Goal: Obtain resource: Download file/media

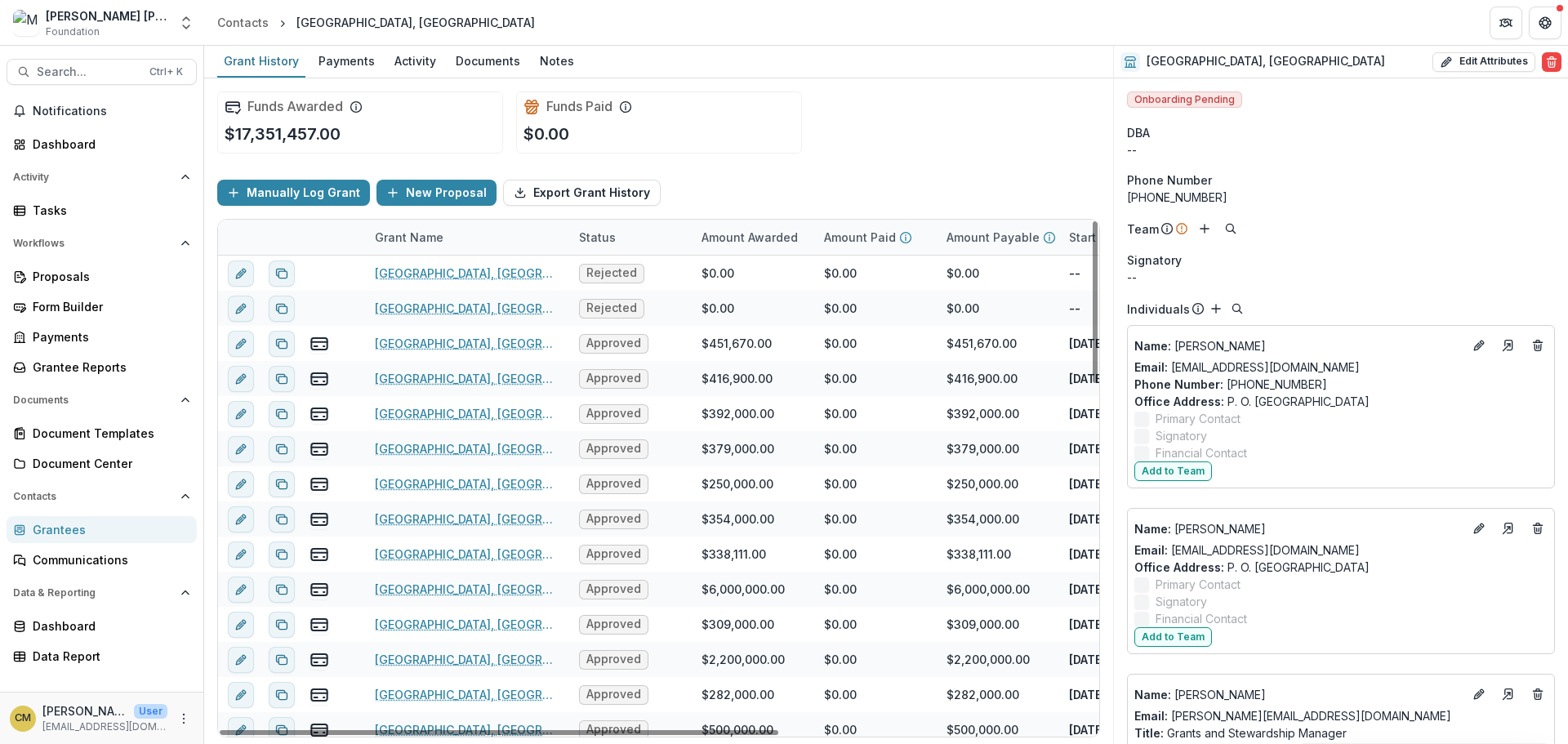
scroll to position [1328, 0]
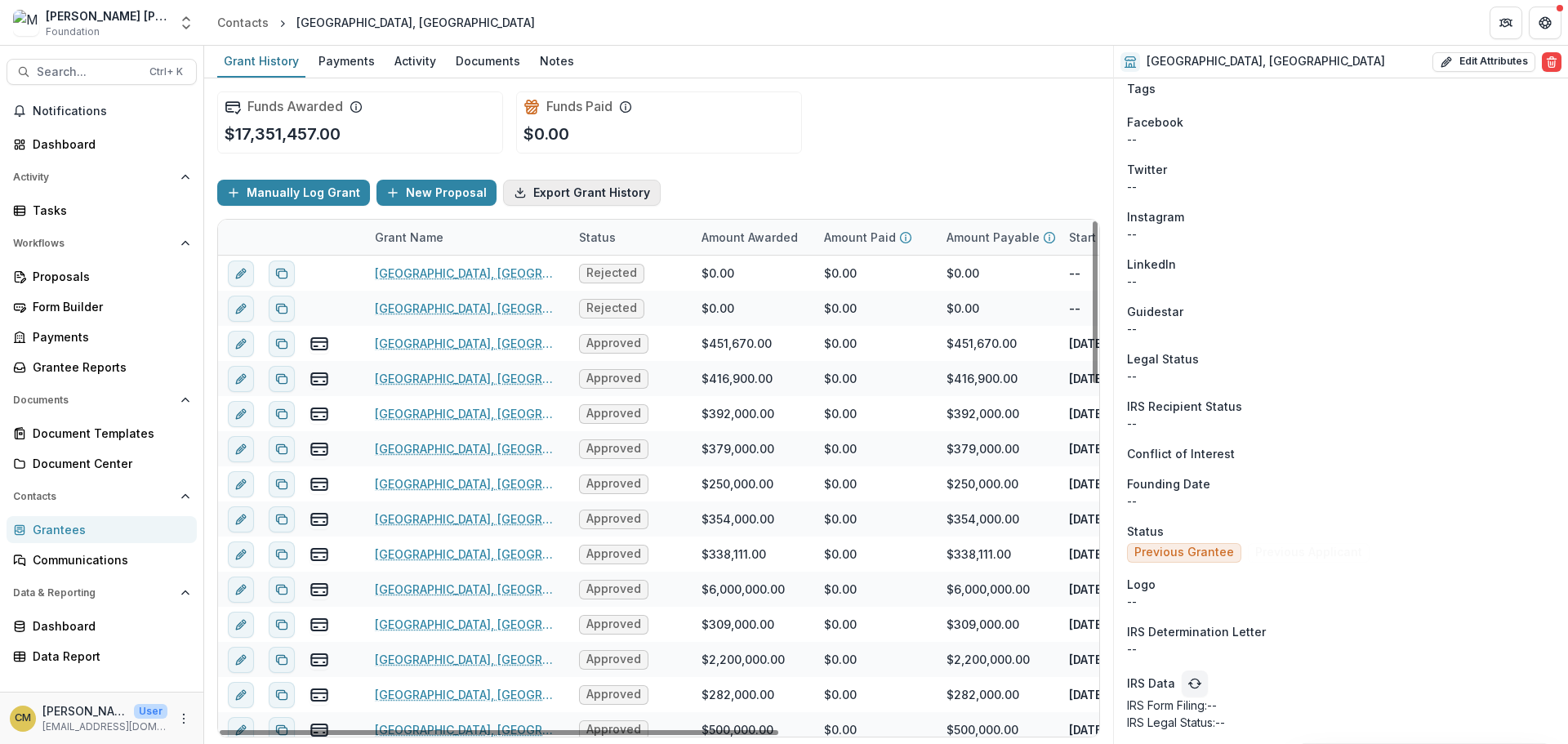
click at [547, 190] on button "Export Grant History" at bounding box center [581, 192] width 158 height 26
click at [73, 529] on div "Grantees" at bounding box center [108, 530] width 151 height 17
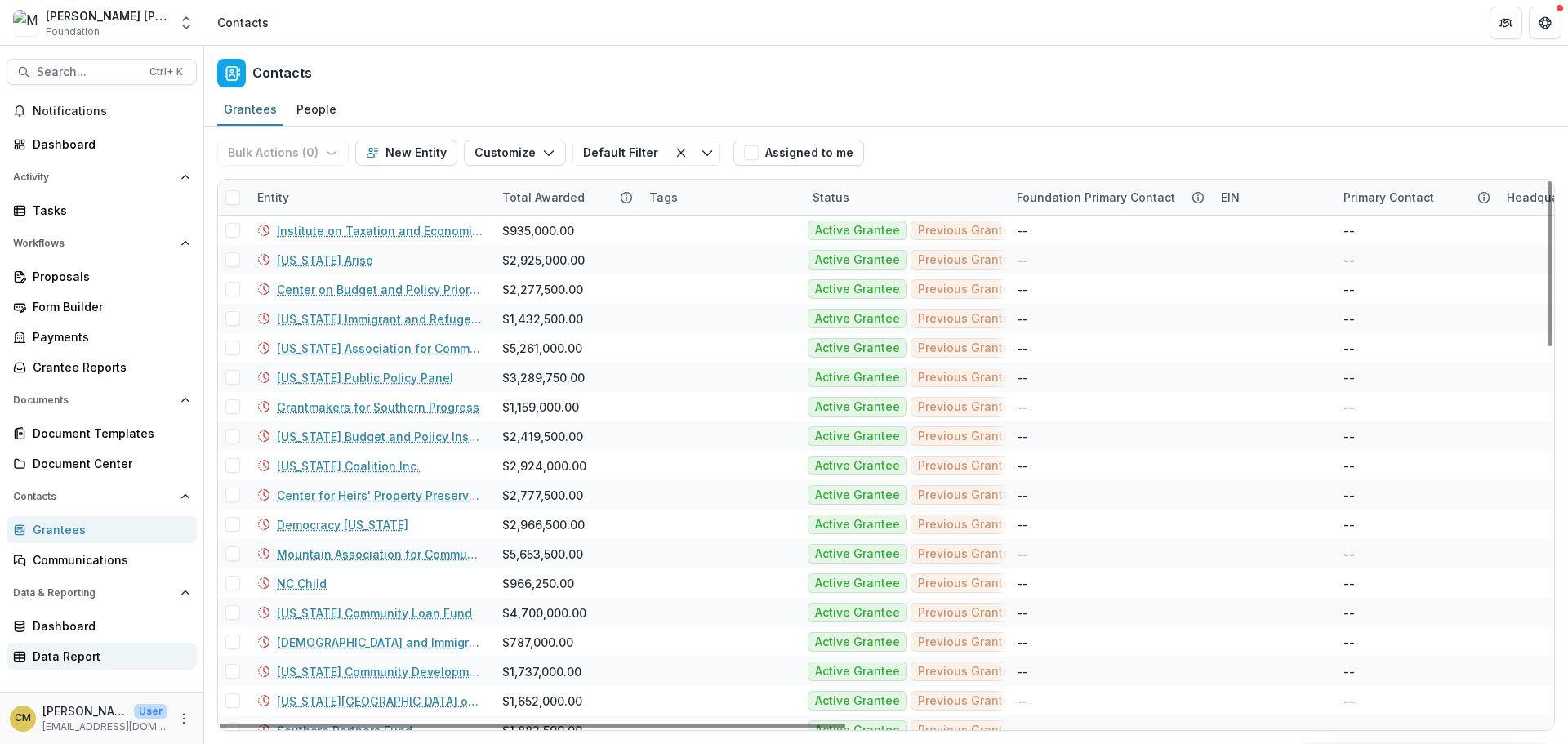
click at [67, 659] on div "Data Report" at bounding box center [108, 656] width 151 height 17
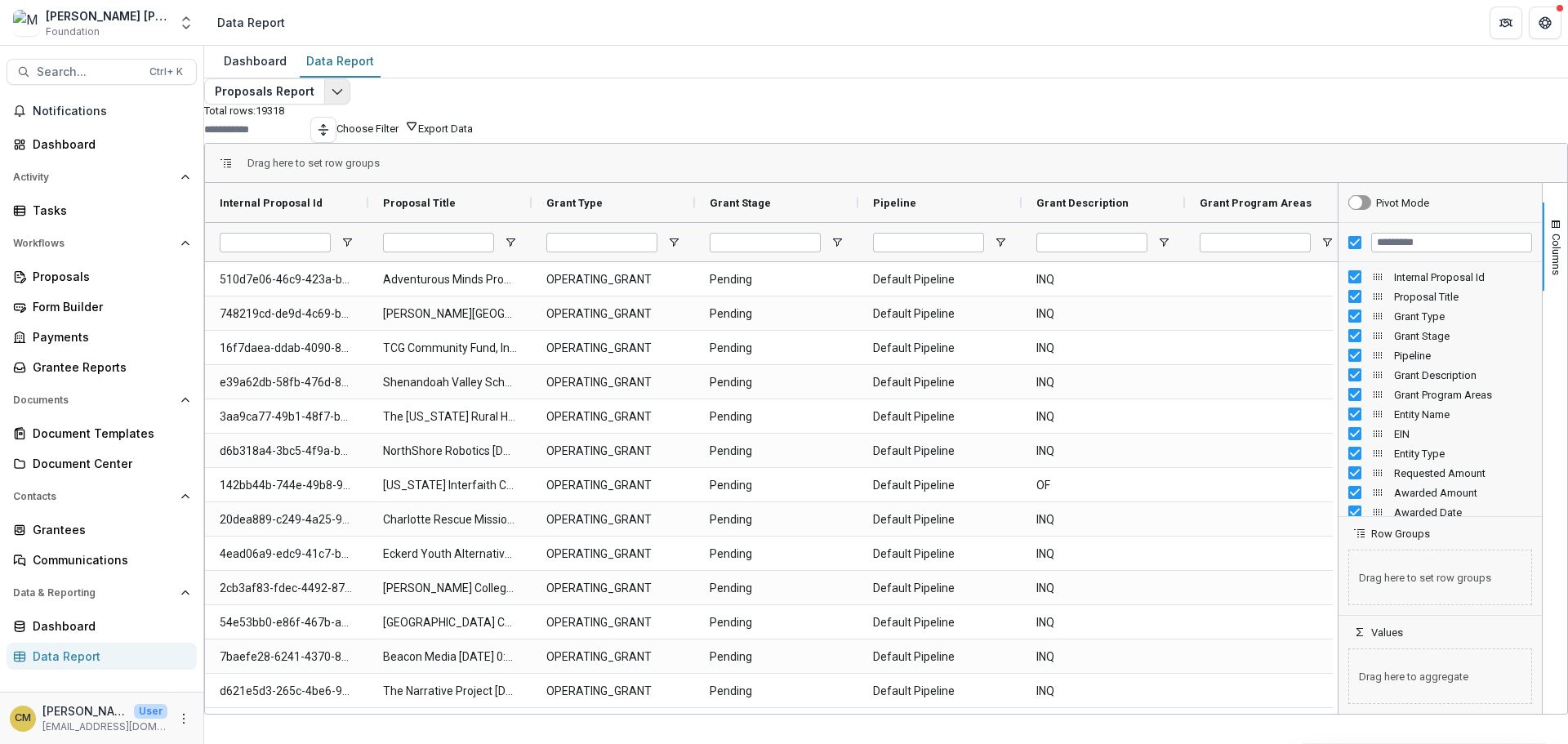
click at [344, 98] on icon "Edit selected report" at bounding box center [337, 92] width 13 height 13
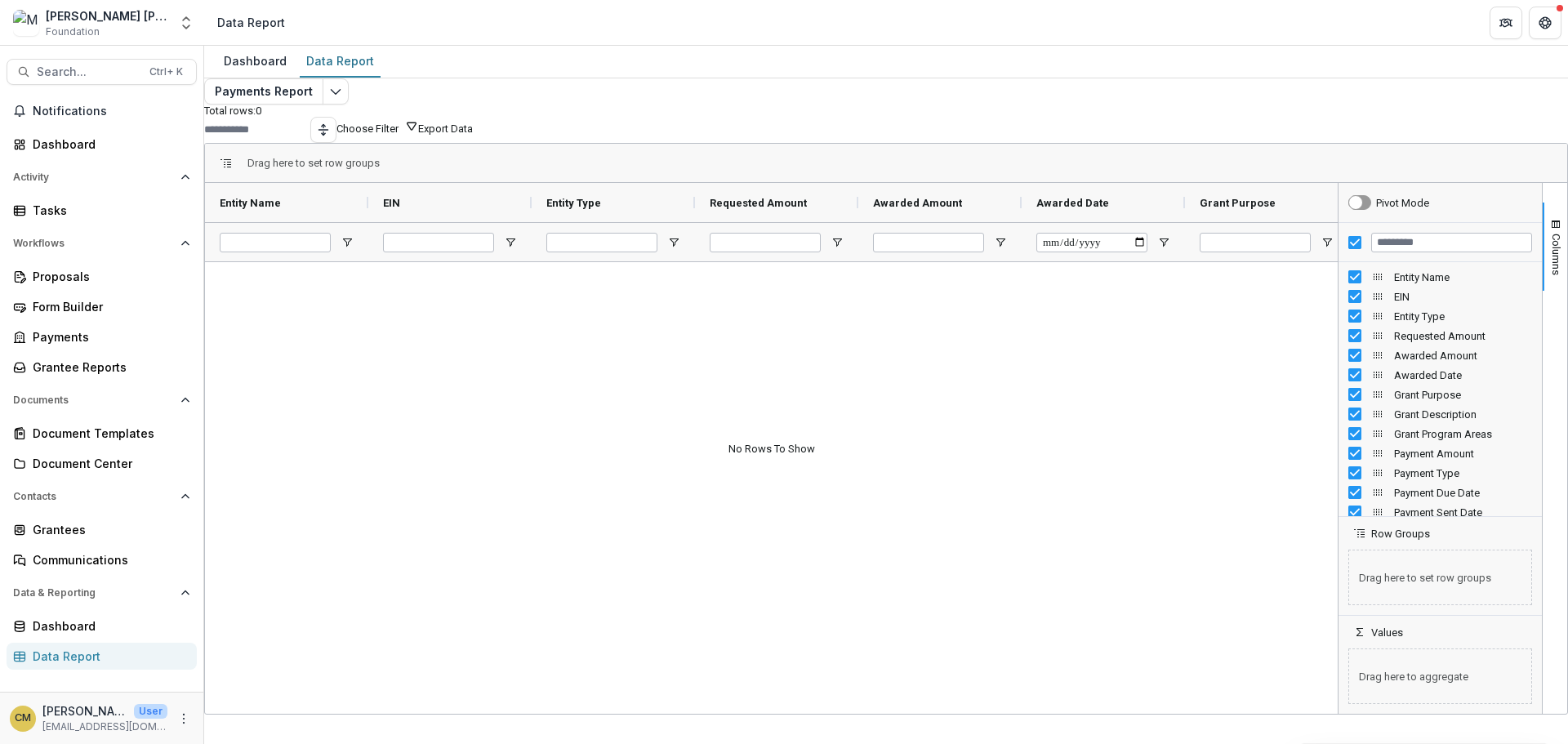
click at [1146, 558] on div at bounding box center [771, 485] width 1132 height 446
click at [473, 135] on button "Export Data" at bounding box center [444, 128] width 55 height 12
click at [1116, 252] on input "Awarded Date Filter Input" at bounding box center [1092, 242] width 111 height 19
click at [1170, 249] on span "Open Filter Menu" at bounding box center [1164, 242] width 13 height 13
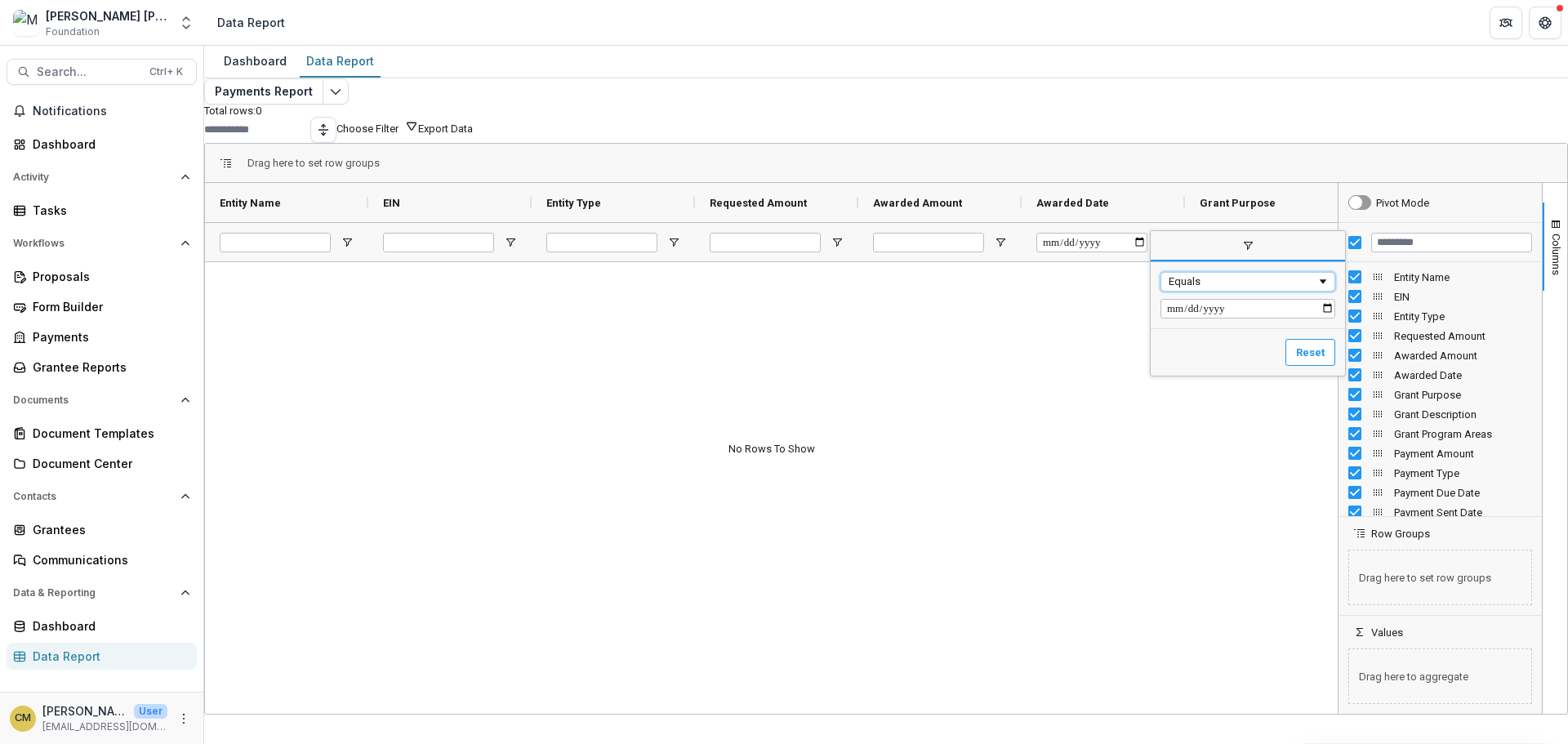
click at [1329, 288] on span "Filtering operator" at bounding box center [1323, 282] width 13 height 13
click at [1221, 318] on input "Filter Value" at bounding box center [1247, 308] width 174 height 19
click at [1192, 318] on input "Filter Value" at bounding box center [1247, 308] width 174 height 19
type input "**********"
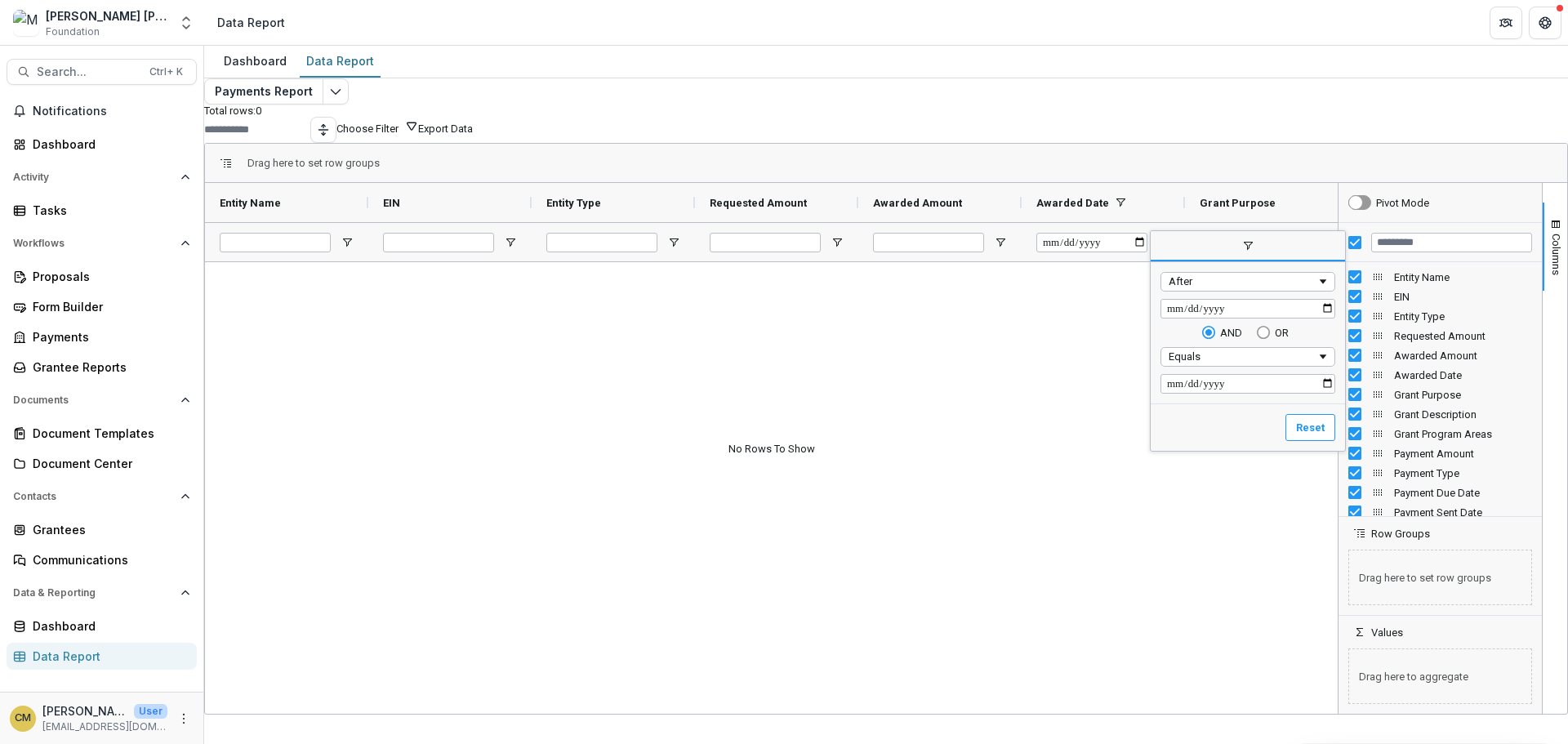
click at [1227, 506] on div at bounding box center [771, 485] width 1132 height 446
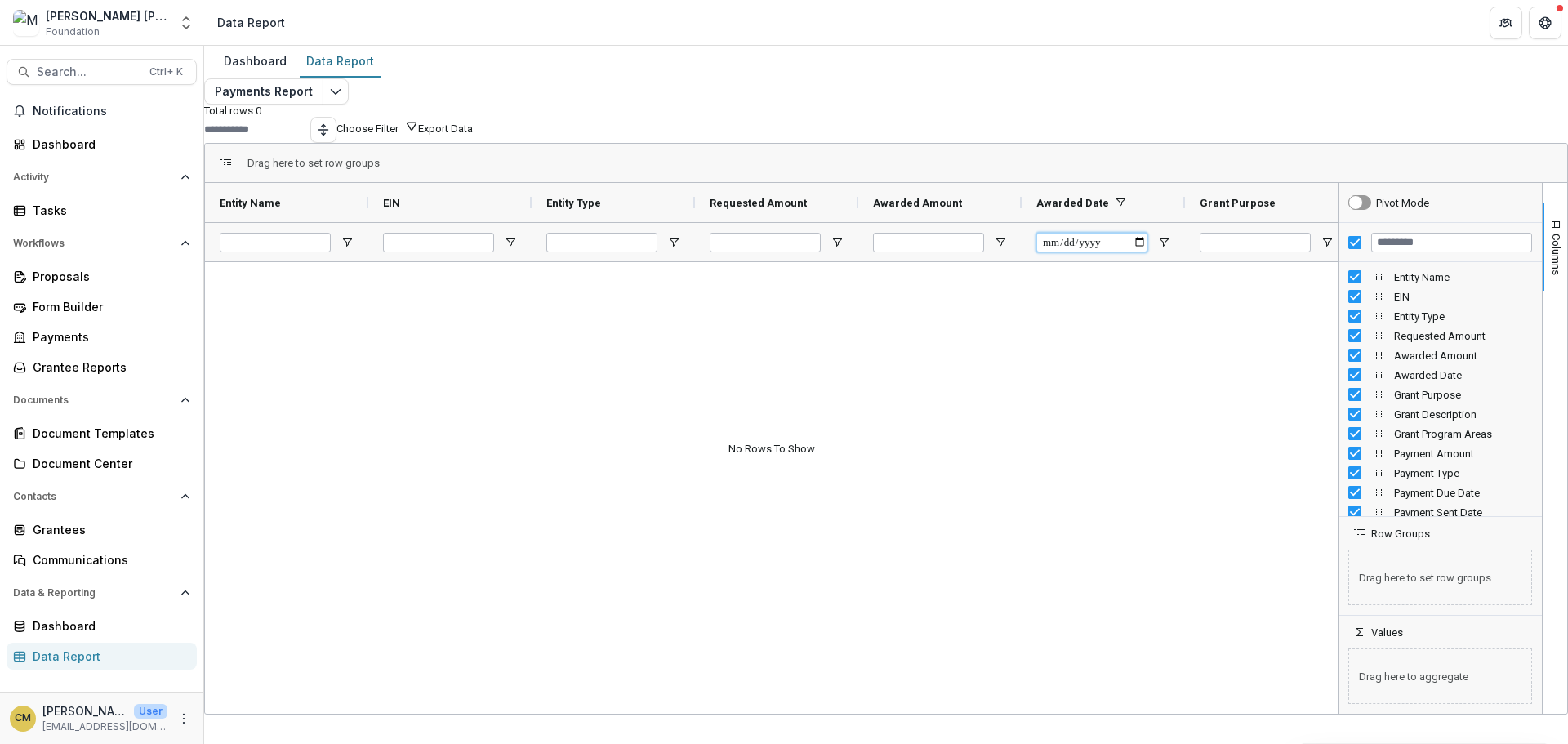
click at [1137, 252] on input "**********" at bounding box center [1092, 242] width 111 height 19
click at [1031, 473] on div at bounding box center [771, 485] width 1132 height 446
click at [60, 631] on div "Dashboard" at bounding box center [108, 625] width 151 height 17
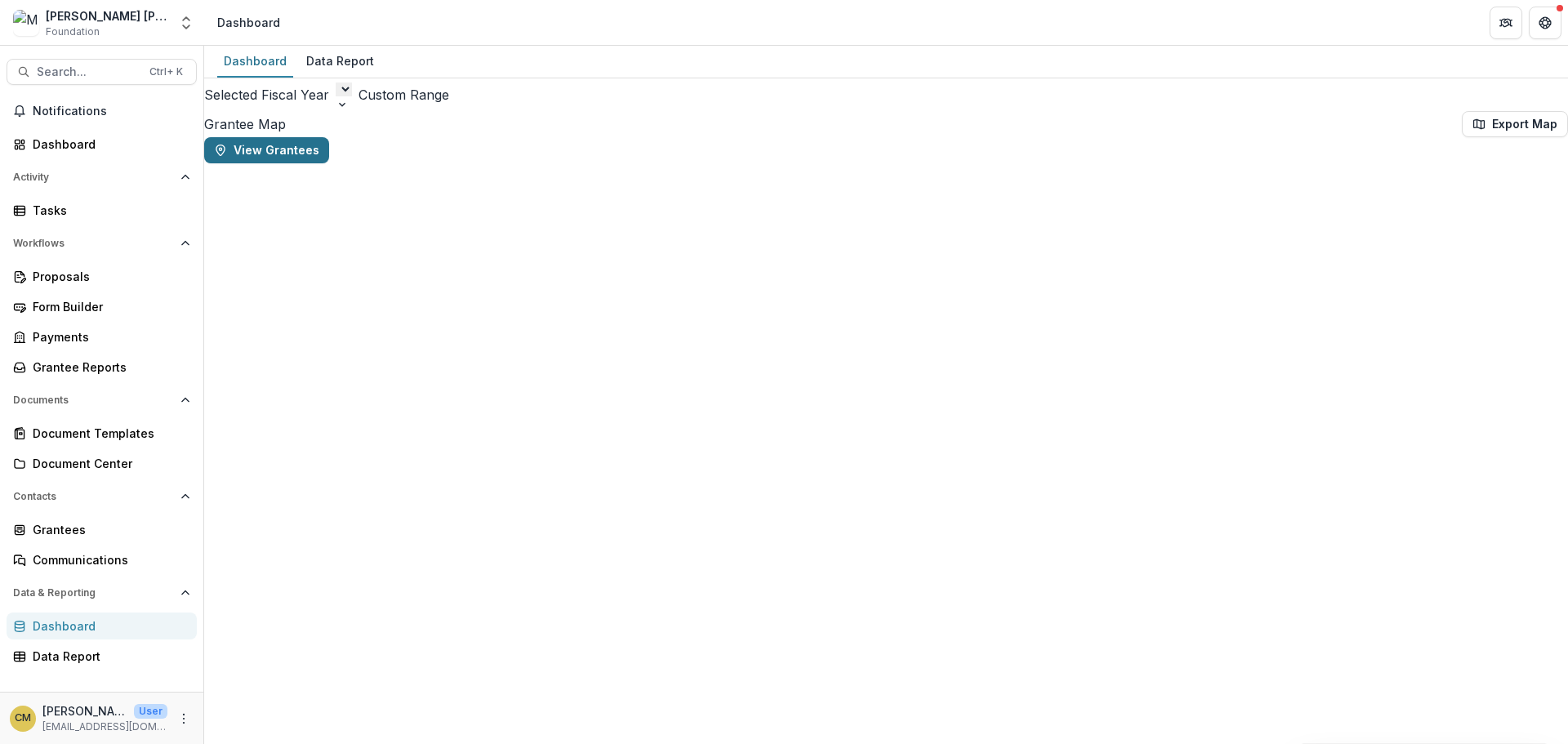
click at [330, 163] on button "View Grantees" at bounding box center [266, 149] width 125 height 26
click at [352, 97] on select at bounding box center [343, 89] width 16 height 13
click at [336, 59] on div "Data Report" at bounding box center [340, 60] width 80 height 24
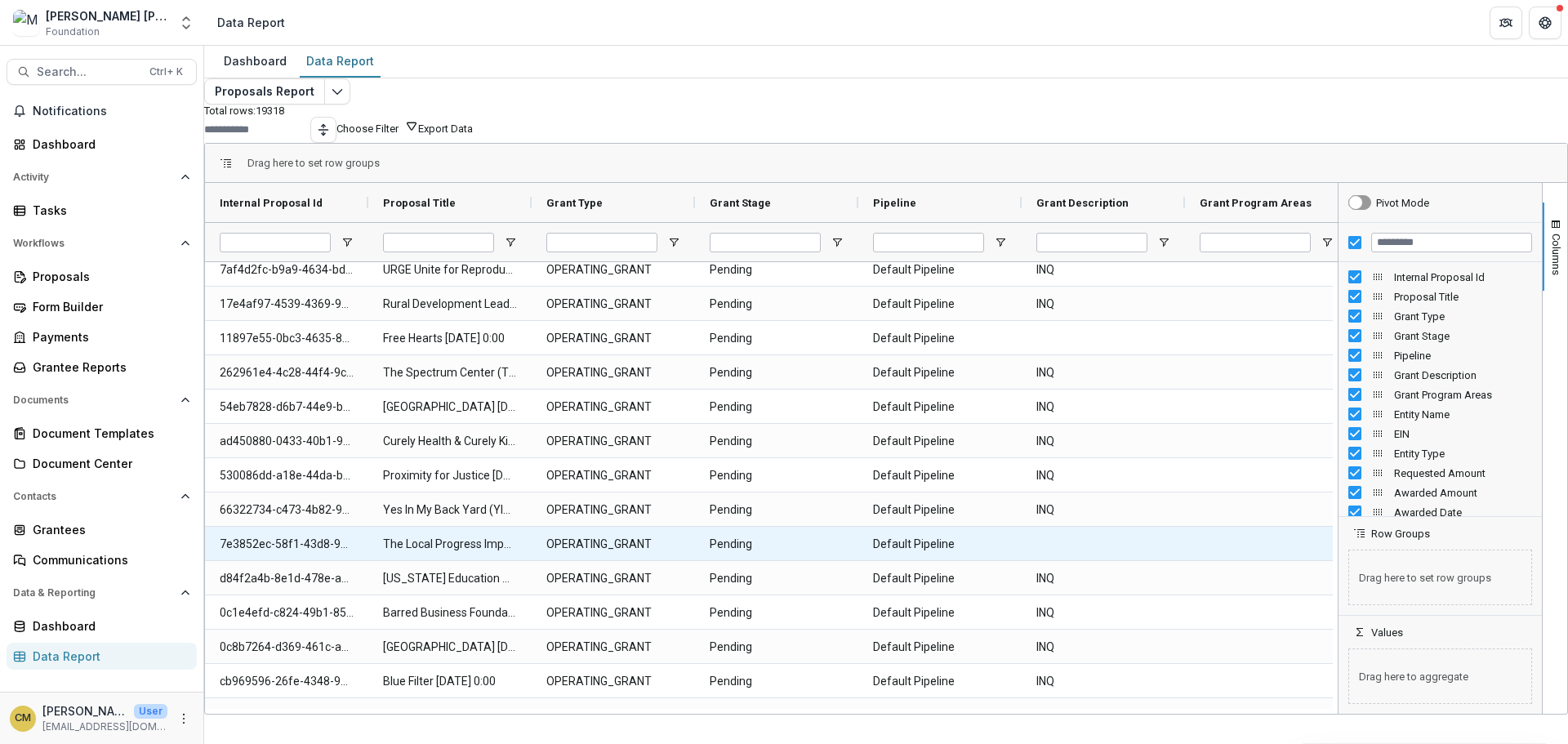
click at [435, 561] on Title-2453 "The Local Progress Impact Lab [DATE] 0:00" at bounding box center [450, 544] width 134 height 34
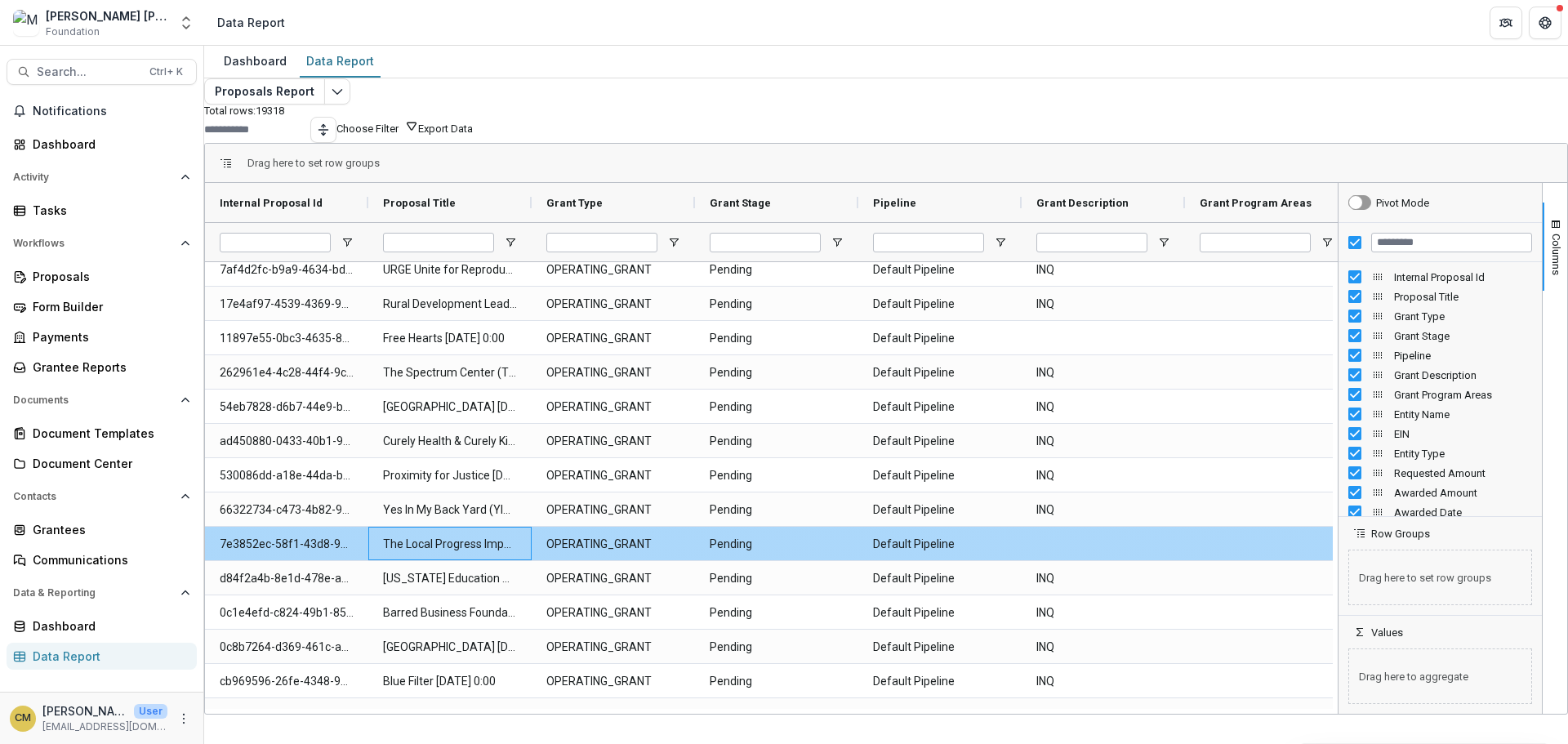
click at [435, 561] on Title-2453 "The Local Progress Impact Lab [DATE] 0:00" at bounding box center [450, 544] width 134 height 34
click at [321, 561] on Id-2452 "7e3852ec-58f1-43d8-9852-e5433e348a6c" at bounding box center [286, 544] width 134 height 34
click at [320, 561] on Id-2452 "7e3852ec-58f1-43d8-9852-e5433e348a6c" at bounding box center [286, 544] width 134 height 34
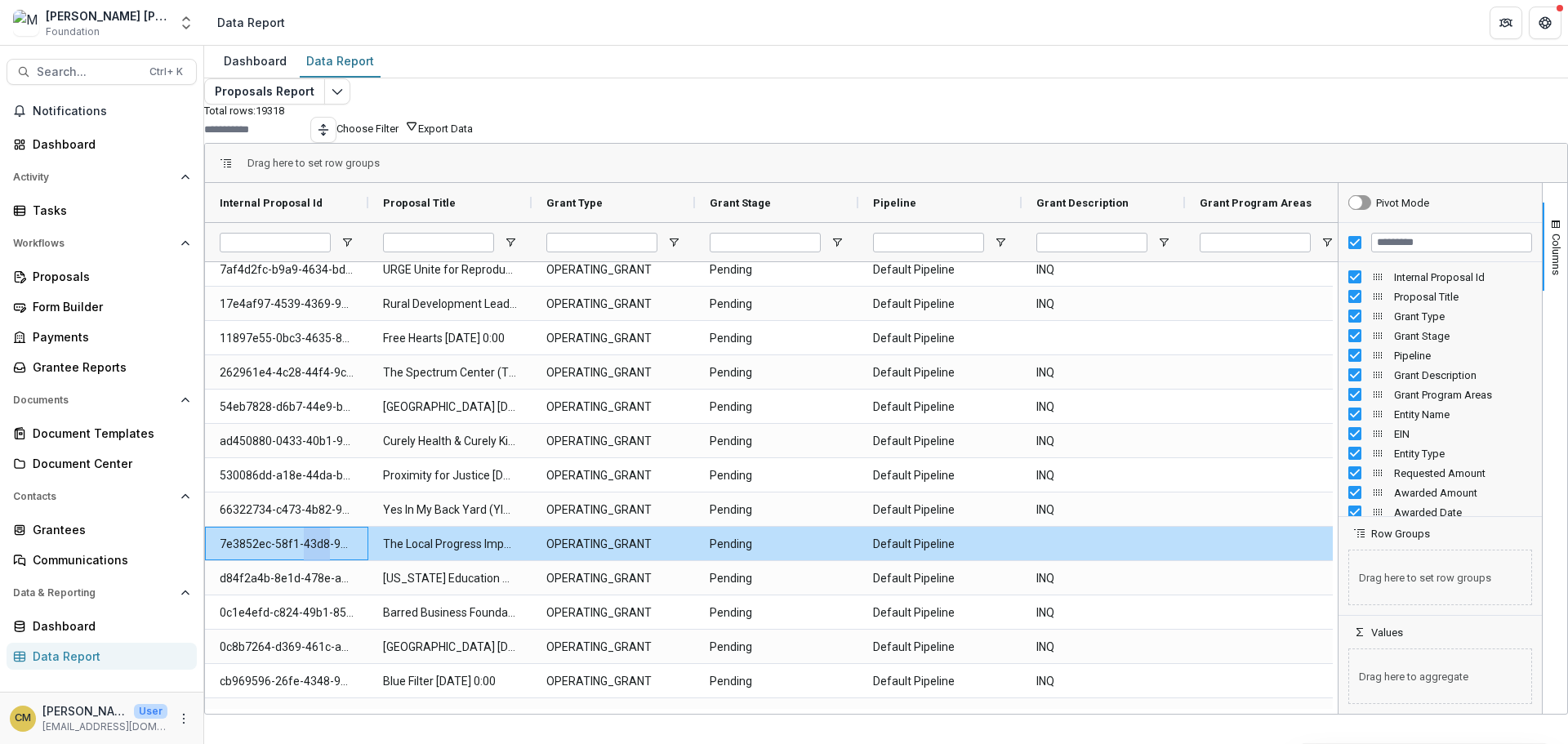
click at [473, 135] on button "Export Data" at bounding box center [444, 128] width 55 height 12
